Goal: Check status: Check status

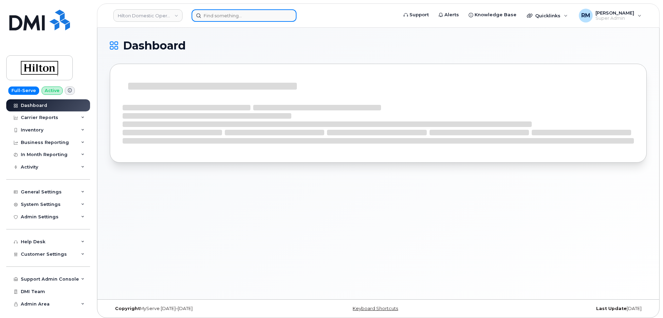
click at [220, 17] on input at bounding box center [244, 15] width 105 height 12
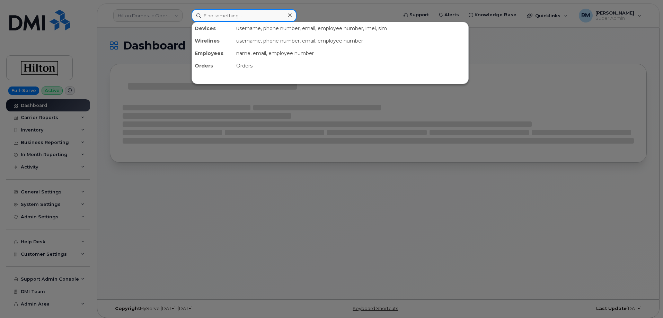
paste input "571-835-6377"
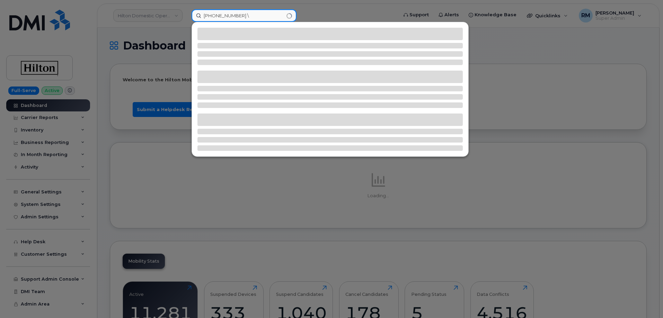
click at [260, 17] on input "571-835-6377 \" at bounding box center [244, 15] width 105 height 12
type input "571-835-6377"
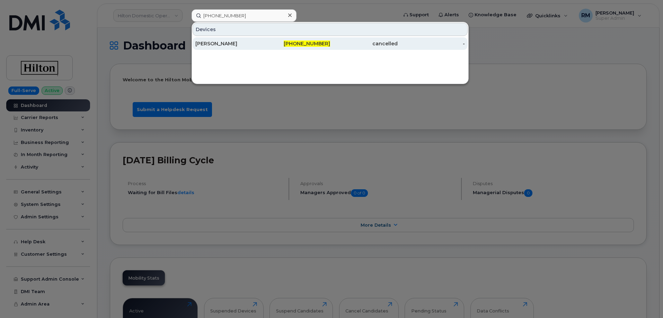
click at [231, 40] on div "Martrelle Murray" at bounding box center [229, 43] width 68 height 12
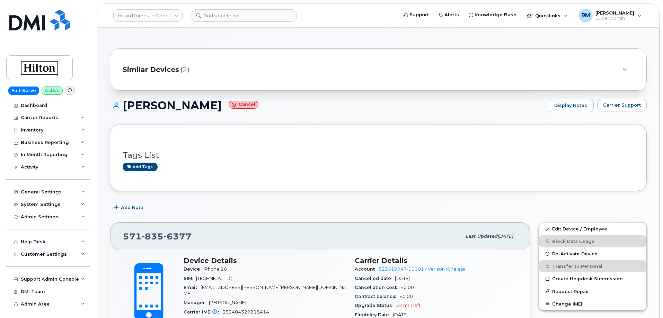
click at [167, 71] on span "Similar Devices" at bounding box center [151, 70] width 56 height 10
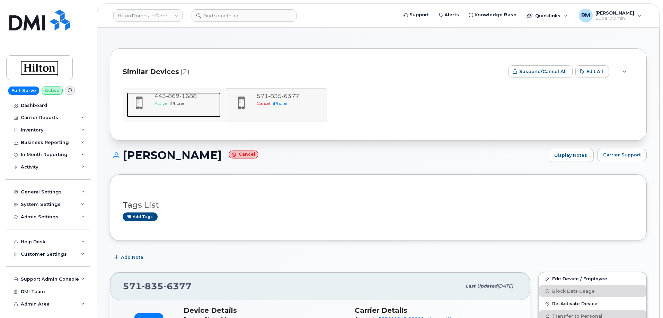
click at [180, 98] on span "1688" at bounding box center [188, 96] width 17 height 7
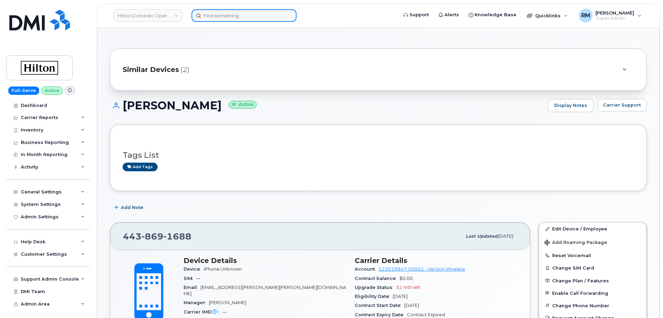
click at [245, 15] on input at bounding box center [244, 15] width 105 height 12
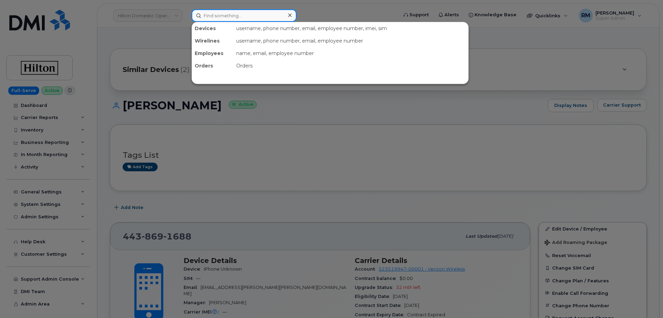
paste input "520-279-7367"
type input "520-279-7367"
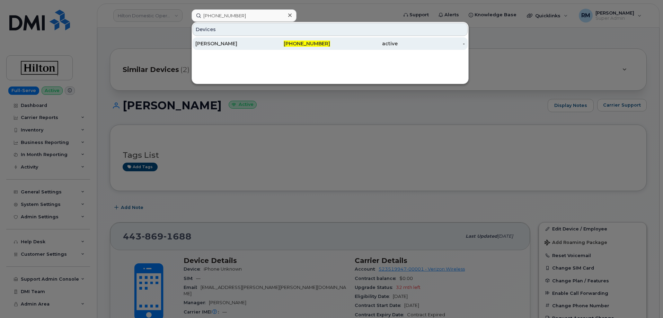
click at [229, 44] on div "MARTIN BRODERICK" at bounding box center [229, 43] width 68 height 7
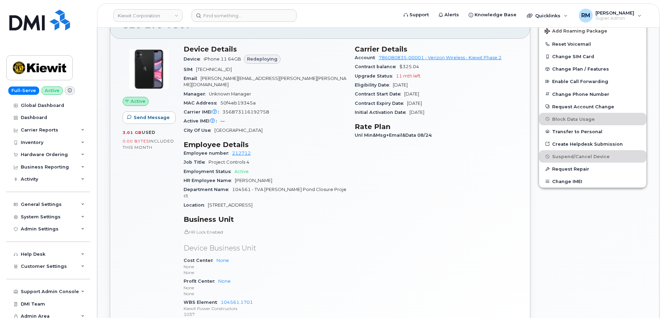
scroll to position [173, 0]
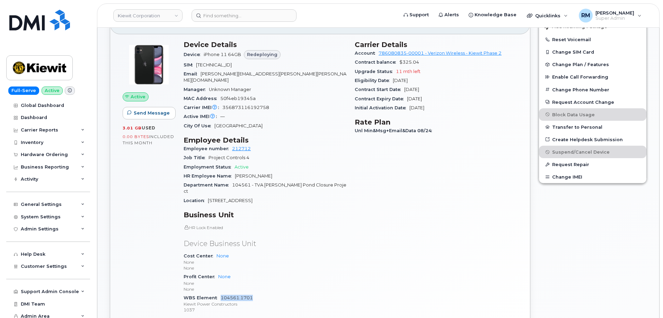
drag, startPoint x: 255, startPoint y: 286, endPoint x: 221, endPoint y: 285, distance: 33.6
click at [221, 294] on div "WBS Element 104561.1701 [PERSON_NAME] Power Constructors 1037" at bounding box center [265, 304] width 163 height 21
copy link "104561.1701"
click at [235, 15] on input at bounding box center [244, 15] width 105 height 12
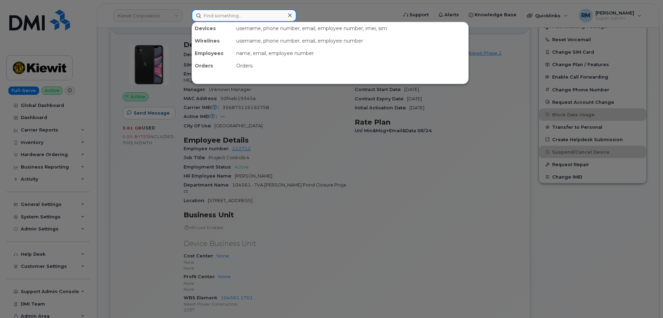
paste input "298987"
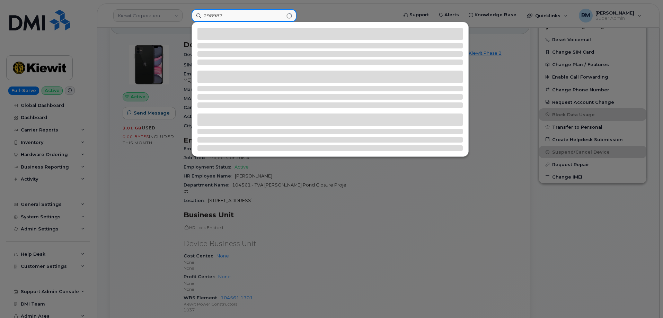
type input "298987"
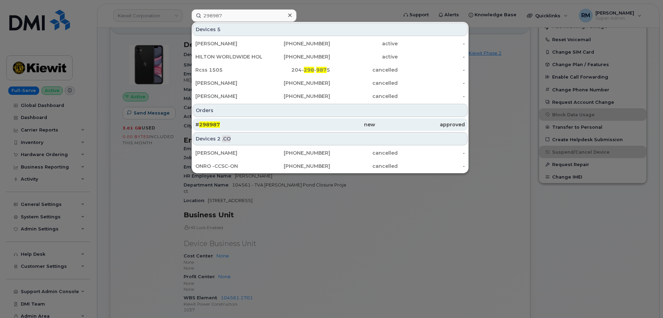
click at [204, 123] on span "298987" at bounding box center [209, 125] width 21 height 6
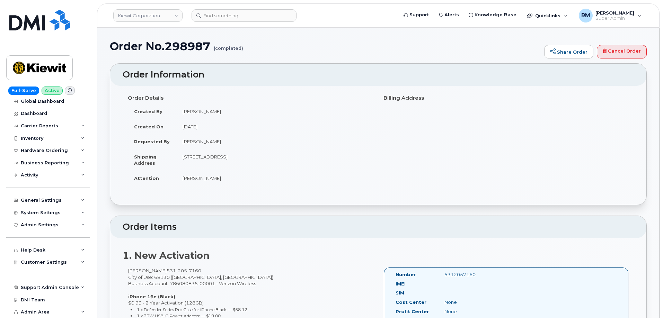
drag, startPoint x: 282, startPoint y: 158, endPoint x: 184, endPoint y: 161, distance: 98.1
click at [184, 161] on td "[STREET_ADDRESS]" at bounding box center [274, 159] width 197 height 21
copy td "[STREET_ADDRESS]"
click at [217, 157] on td "[STREET_ADDRESS]" at bounding box center [274, 159] width 197 height 21
drag, startPoint x: 219, startPoint y: 157, endPoint x: 174, endPoint y: 157, distance: 45.0
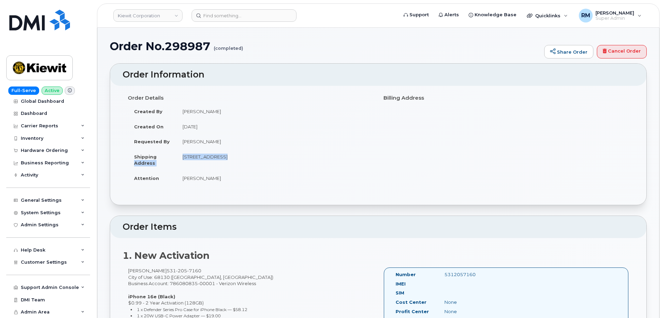
click at [174, 157] on tr "Shipping Address [STREET_ADDRESS]" at bounding box center [250, 159] width 245 height 21
click at [174, 157] on td "Shipping Address" at bounding box center [152, 159] width 49 height 21
click at [195, 155] on td "[STREET_ADDRESS]" at bounding box center [274, 159] width 197 height 21
drag, startPoint x: 220, startPoint y: 157, endPoint x: 181, endPoint y: 156, distance: 38.5
click at [181, 156] on td "[STREET_ADDRESS]" at bounding box center [274, 159] width 197 height 21
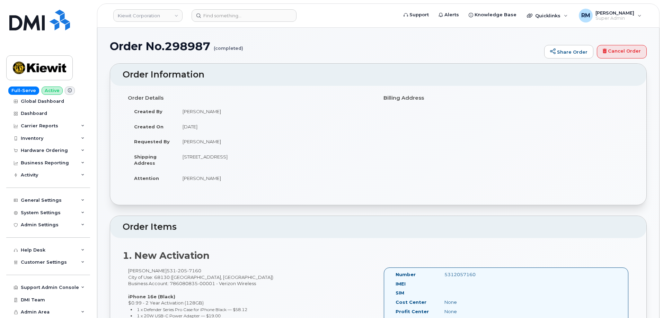
copy td "[STREET_ADDRESS]"
click at [225, 12] on input at bounding box center [244, 15] width 105 height 12
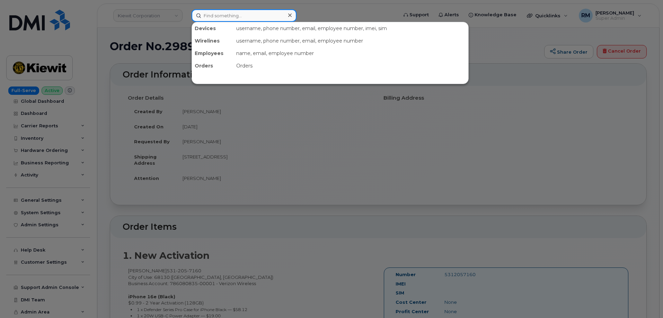
paste input "296790"
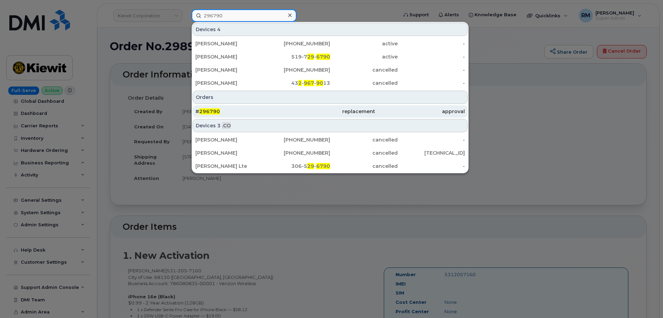
type input "296790"
click at [210, 111] on span "296790" at bounding box center [209, 111] width 21 height 6
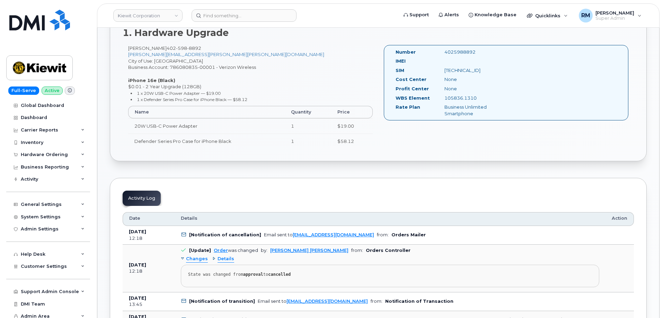
scroll to position [173, 0]
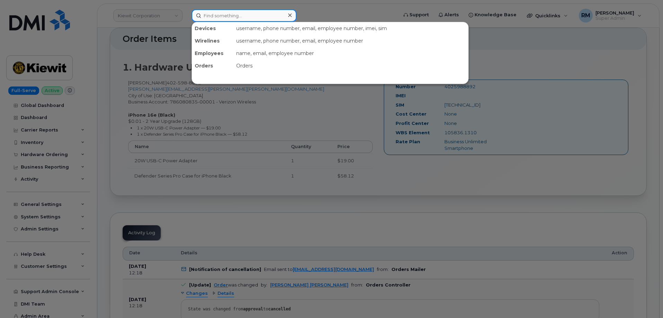
click at [229, 16] on input at bounding box center [244, 15] width 105 height 12
paste input "298987"
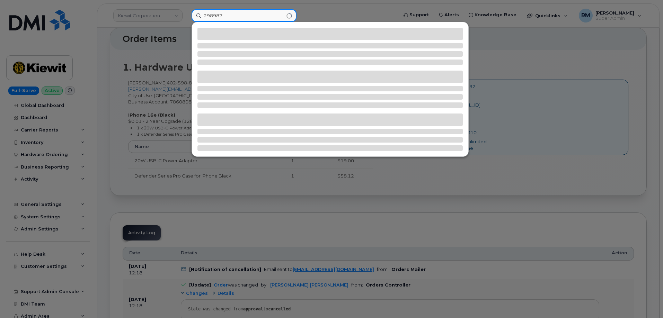
type input "298987"
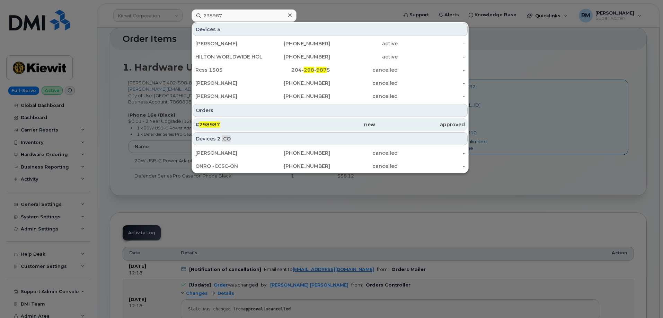
click at [214, 127] on span "298987" at bounding box center [209, 125] width 21 height 6
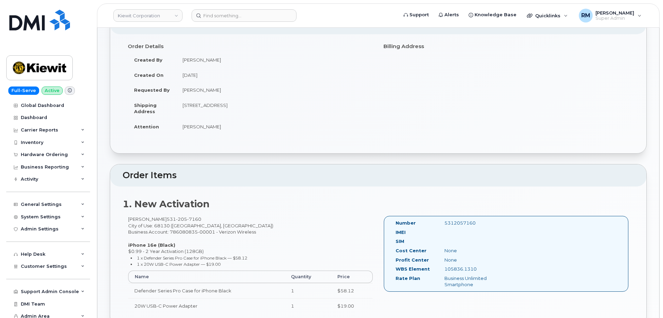
scroll to position [69, 0]
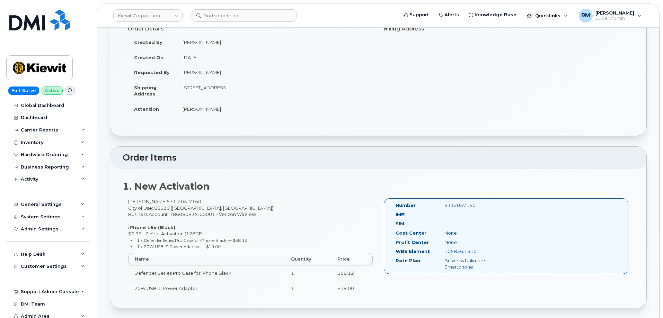
drag, startPoint x: 484, startPoint y: 249, endPoint x: 440, endPoint y: 254, distance: 44.6
click at [440, 254] on div "105836.1310" at bounding box center [473, 251] width 69 height 7
copy div "105836.1310"
